Goal: Check status: Check status

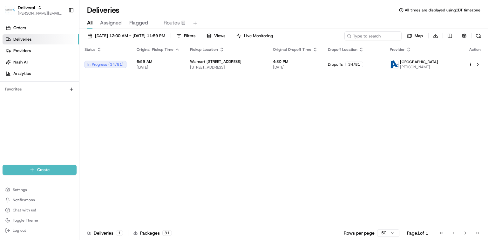
click at [32, 39] on link "Deliveries" at bounding box center [41, 39] width 77 height 10
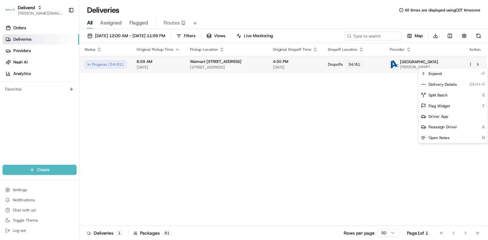
click at [470, 64] on html "Deliverol [PERSON_NAME][EMAIL_ADDRESS][PERSON_NAME][DOMAIN_NAME] Toggle Sidebar…" at bounding box center [244, 120] width 488 height 240
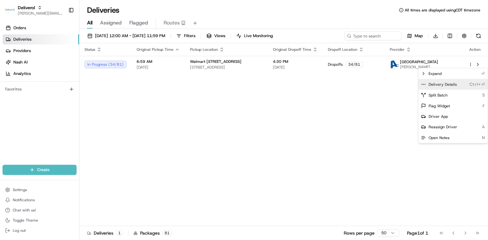
click at [451, 85] on span "Delivery Details" at bounding box center [443, 84] width 28 height 5
